Goal: Navigation & Orientation: Go to known website

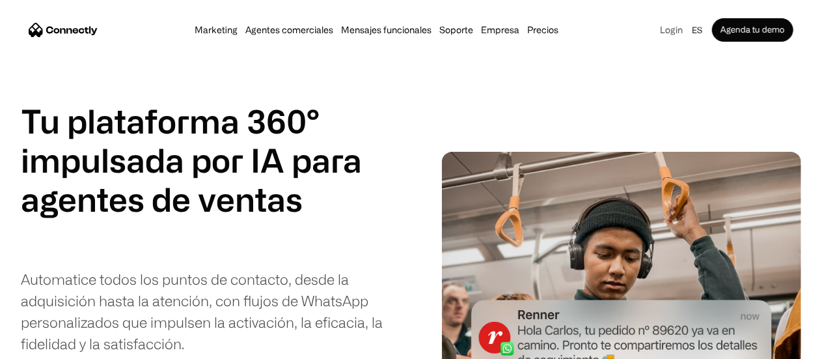
click at [656, 36] on link "Login" at bounding box center [671, 30] width 31 height 18
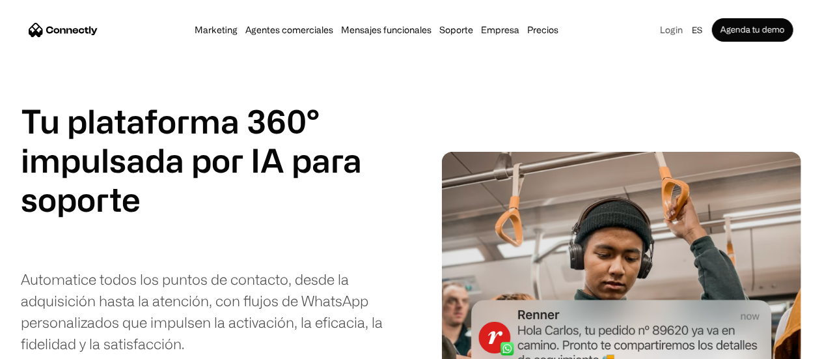
click at [656, 27] on link "Login" at bounding box center [671, 30] width 31 height 18
